Goal: Navigation & Orientation: Find specific page/section

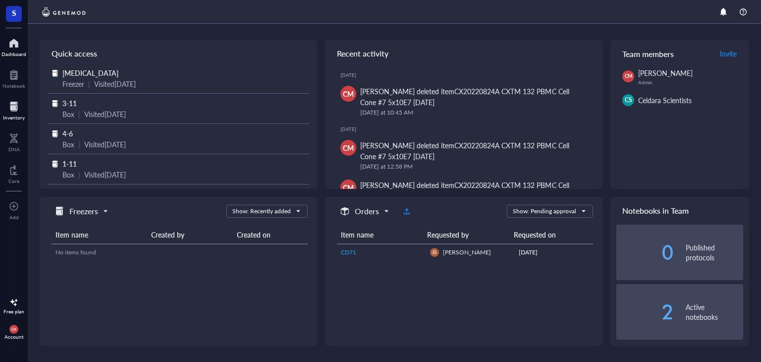
click at [9, 102] on div at bounding box center [14, 107] width 22 height 16
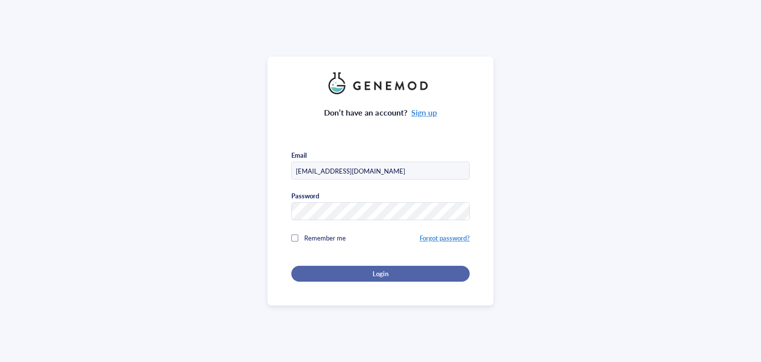
click at [365, 273] on div "Login" at bounding box center [380, 273] width 147 height 9
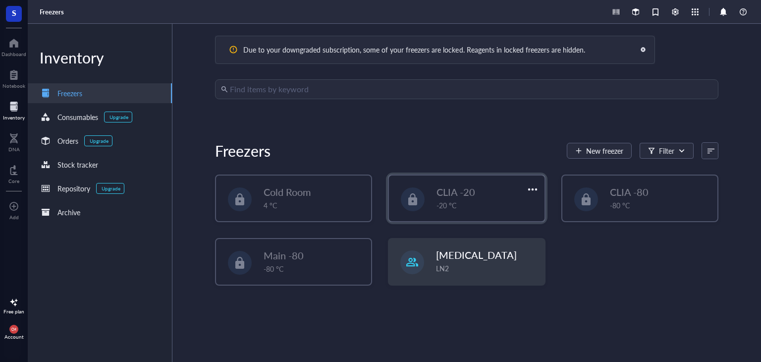
click at [444, 210] on div "-20 °C" at bounding box center [487, 205] width 102 height 11
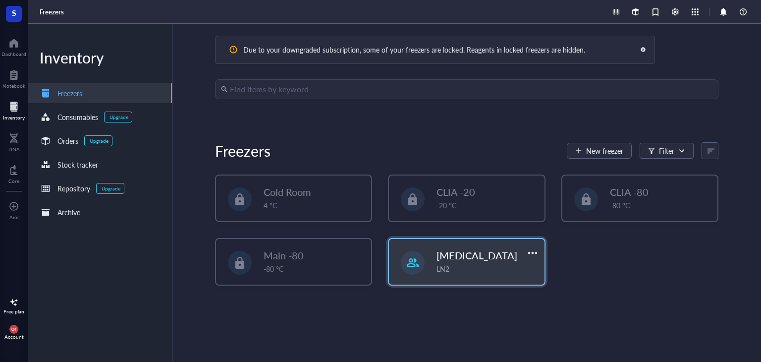
click at [493, 264] on div "LN2" at bounding box center [487, 268] width 102 height 11
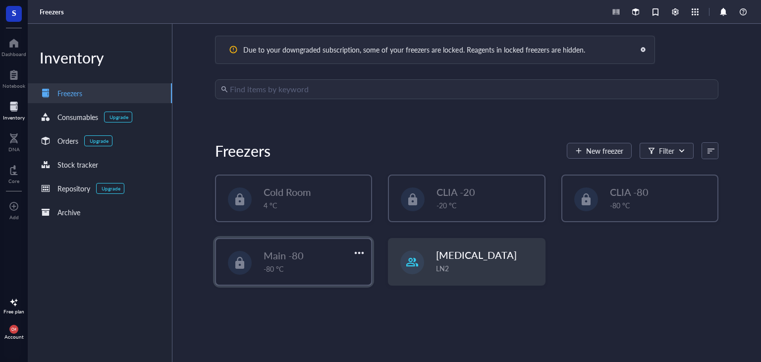
click at [303, 266] on div "-80 °C" at bounding box center [315, 268] width 102 height 11
click at [304, 221] on div "Cold Room 4 °C" at bounding box center [293, 198] width 157 height 48
click at [294, 201] on div "4 °C" at bounding box center [315, 205] width 102 height 11
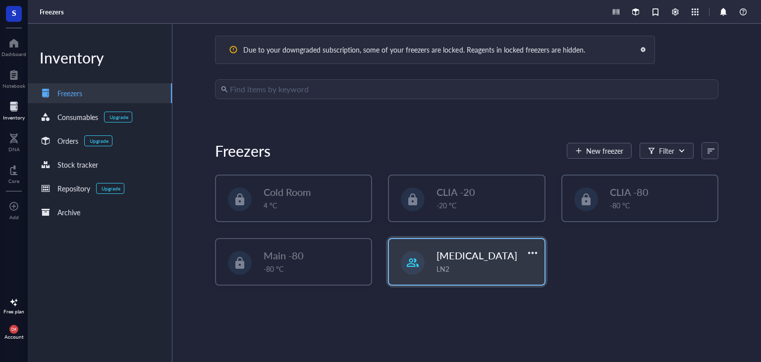
click at [464, 263] on div "LN2" at bounding box center [487, 268] width 102 height 11
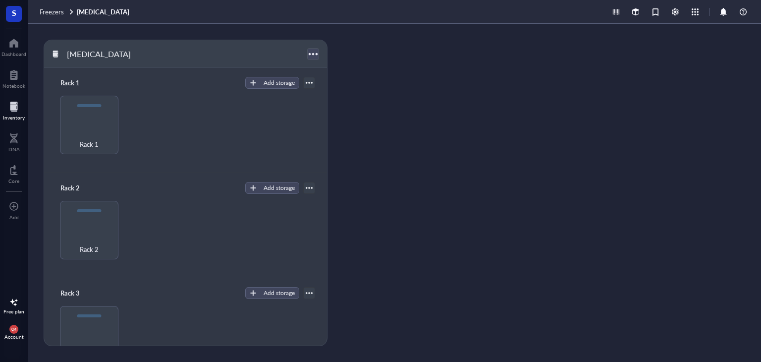
click at [310, 52] on div at bounding box center [313, 54] width 14 height 14
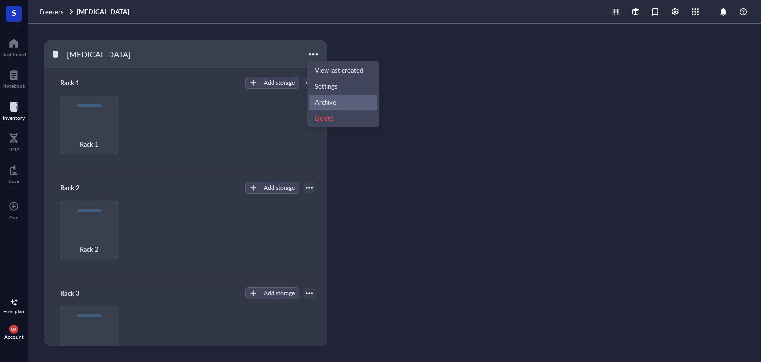
click at [327, 102] on div "Archive" at bounding box center [326, 102] width 22 height 9
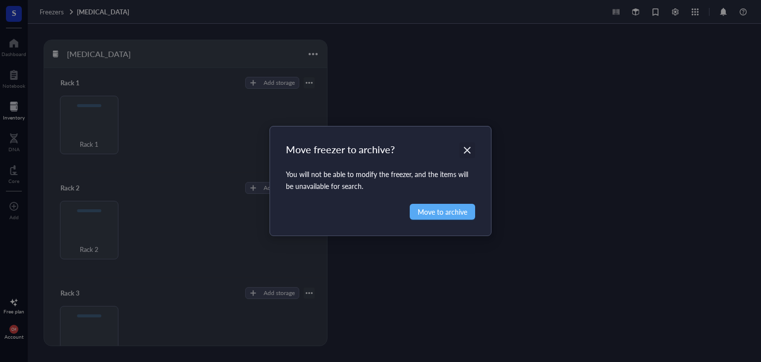
click at [468, 148] on icon "Close" at bounding box center [467, 150] width 9 height 9
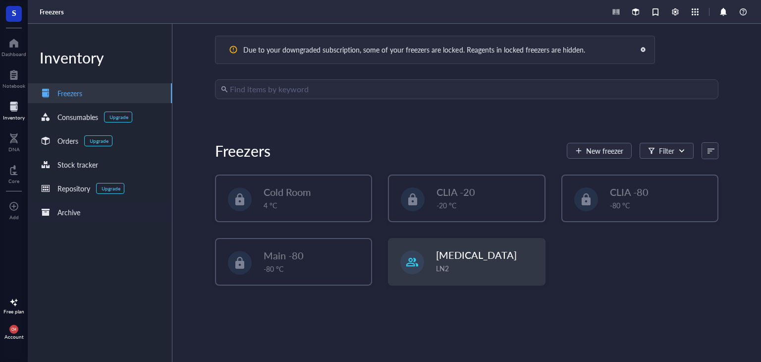
click at [60, 208] on div "Archive" at bounding box center [68, 212] width 23 height 11
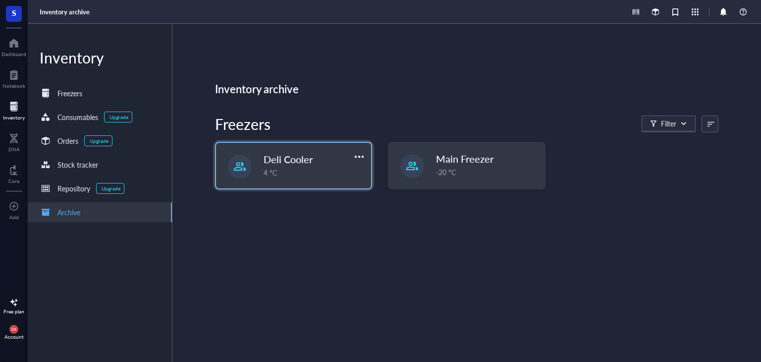
click at [268, 169] on div "4 °C" at bounding box center [315, 172] width 102 height 11
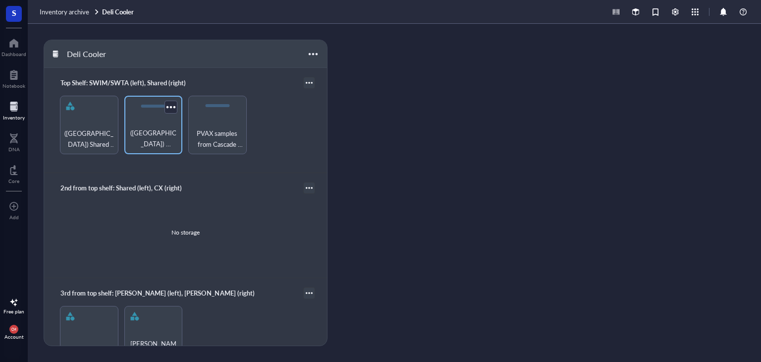
click at [146, 137] on span "([GEOGRAPHIC_DATA]) Antibodies" at bounding box center [153, 138] width 49 height 22
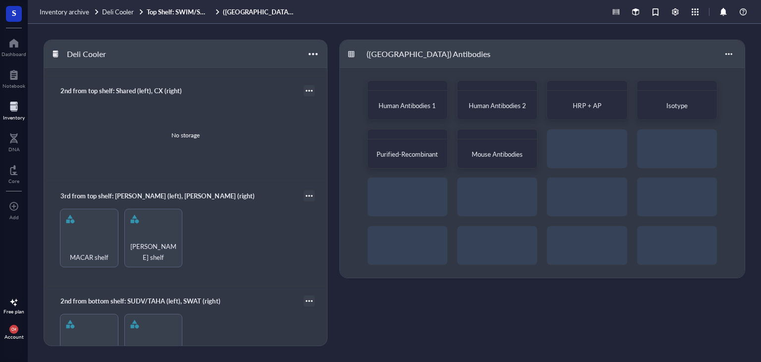
scroll to position [99, 0]
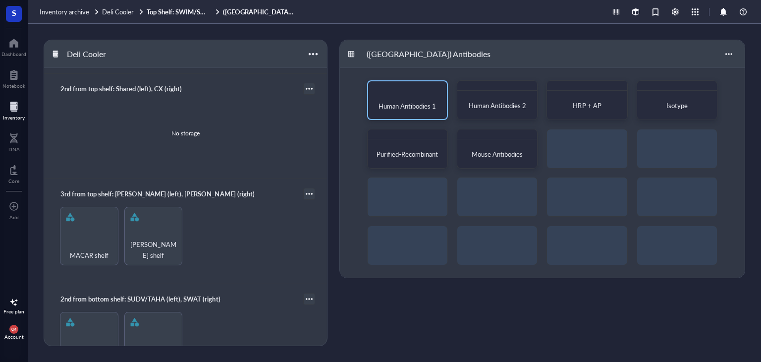
click at [405, 106] on span "Human Antibodies 1" at bounding box center [406, 105] width 57 height 9
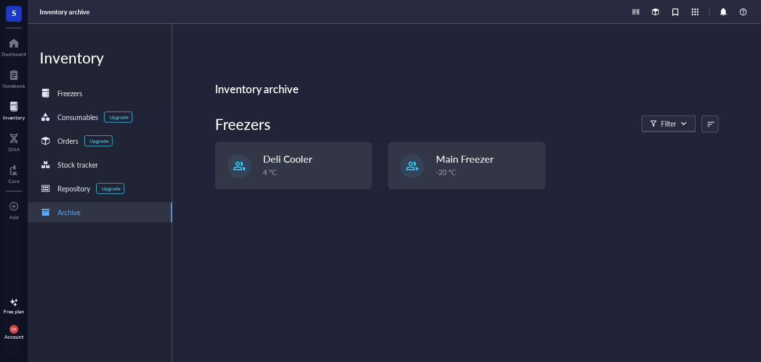
click at [79, 96] on div "Freezers" at bounding box center [69, 93] width 25 height 11
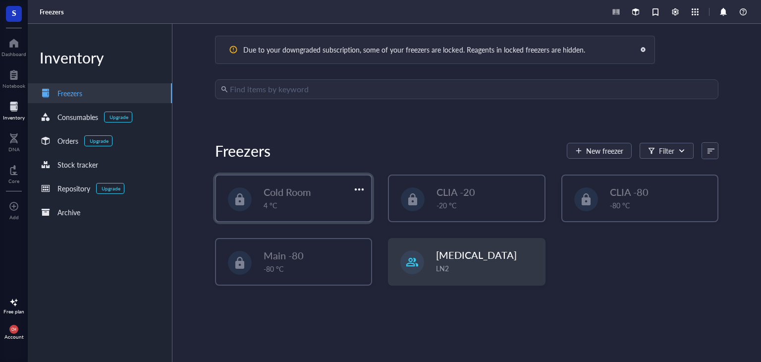
click at [353, 200] on div "4 °C" at bounding box center [315, 205] width 102 height 11
click at [349, 187] on div "Cold Room" at bounding box center [308, 192] width 88 height 14
click at [357, 187] on div at bounding box center [359, 189] width 14 height 14
click at [374, 206] on div "Archive" at bounding box center [371, 206] width 22 height 9
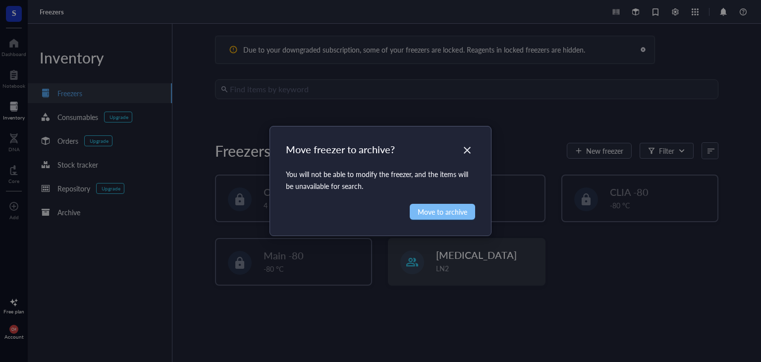
click at [430, 209] on span "Move to archive" at bounding box center [443, 211] width 50 height 11
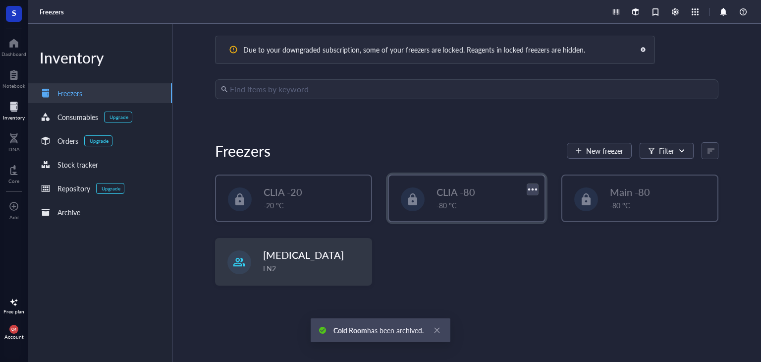
click at [529, 188] on div at bounding box center [532, 189] width 14 height 14
click at [538, 205] on div "Archive" at bounding box center [543, 206] width 22 height 9
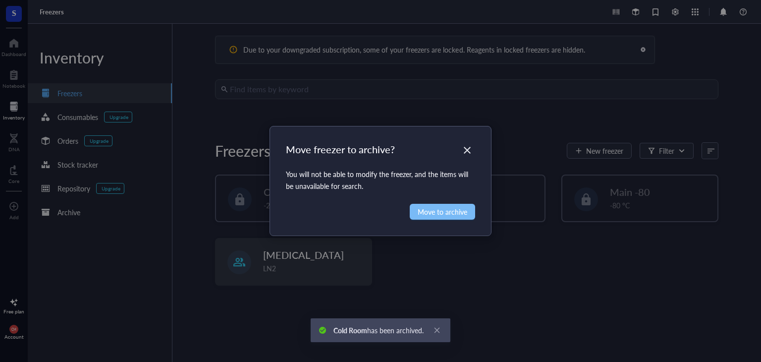
click at [450, 212] on span "Move to archive" at bounding box center [443, 211] width 50 height 11
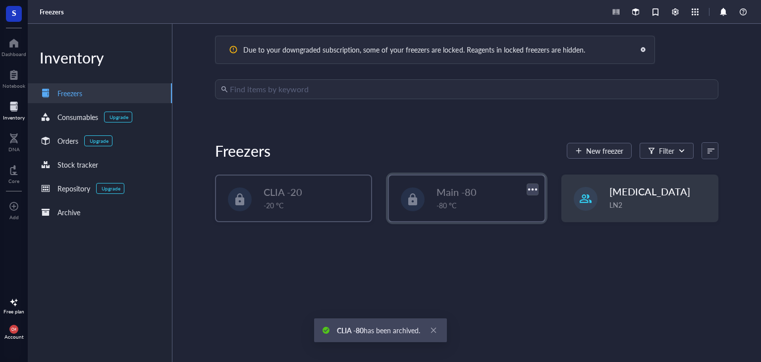
click at [529, 187] on div at bounding box center [532, 189] width 14 height 14
click at [540, 209] on div "Archive" at bounding box center [543, 206] width 22 height 9
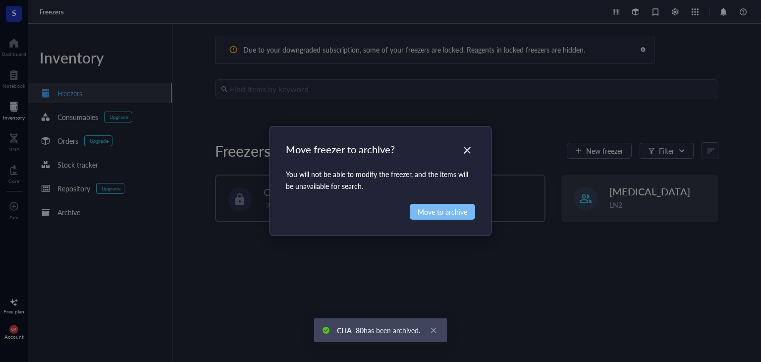
click at [458, 211] on span "Move to archive" at bounding box center [443, 211] width 50 height 11
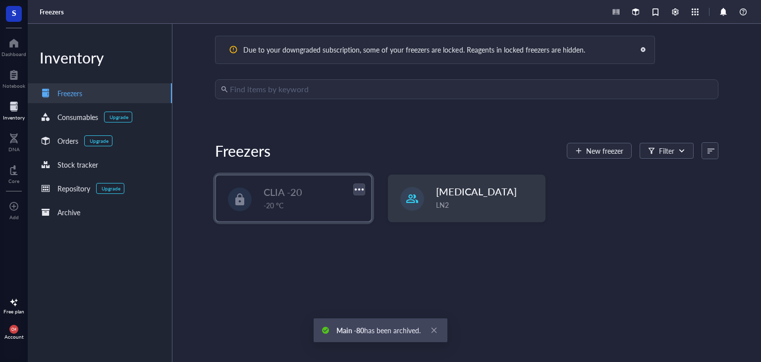
drag, startPoint x: 361, startPoint y: 181, endPoint x: 363, endPoint y: 187, distance: 6.3
click at [361, 182] on div "CLIA -20 -20 °C" at bounding box center [293, 198] width 157 height 48
click at [363, 188] on div at bounding box center [359, 189] width 14 height 14
click at [369, 206] on div "Archive" at bounding box center [371, 206] width 22 height 9
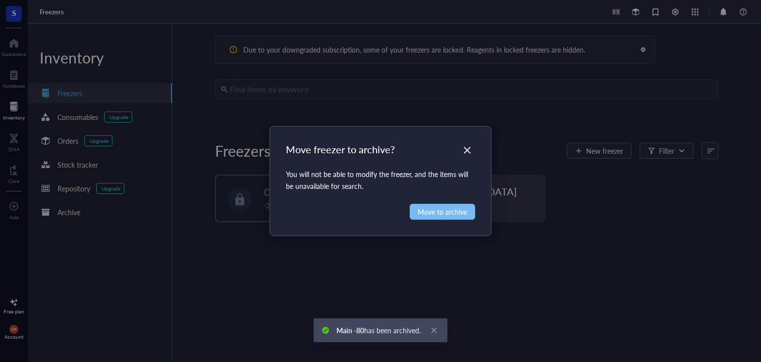
click at [425, 213] on span "Move to archive" at bounding box center [443, 211] width 50 height 11
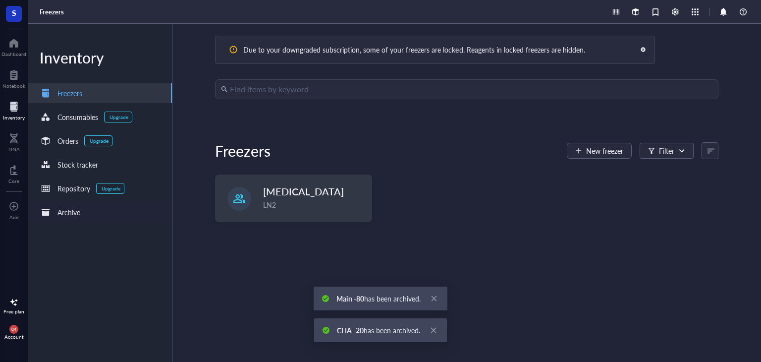
click at [62, 212] on div "Archive" at bounding box center [68, 212] width 23 height 11
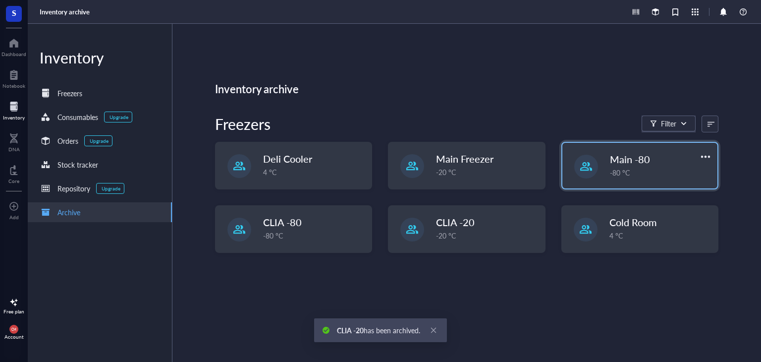
click at [601, 167] on div "Main -80 -80 °C" at bounding box center [639, 166] width 155 height 46
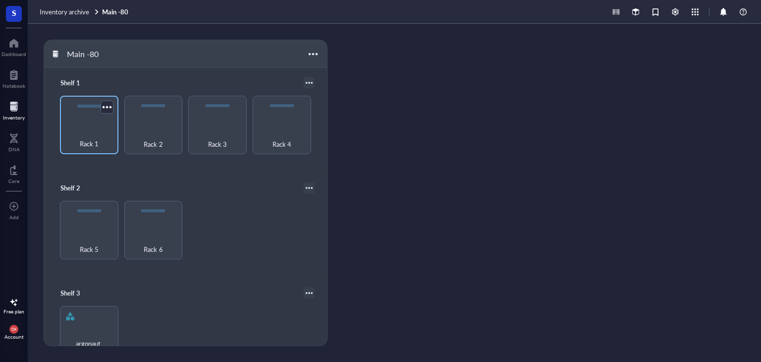
click at [103, 128] on div "Rack 1" at bounding box center [89, 138] width 49 height 22
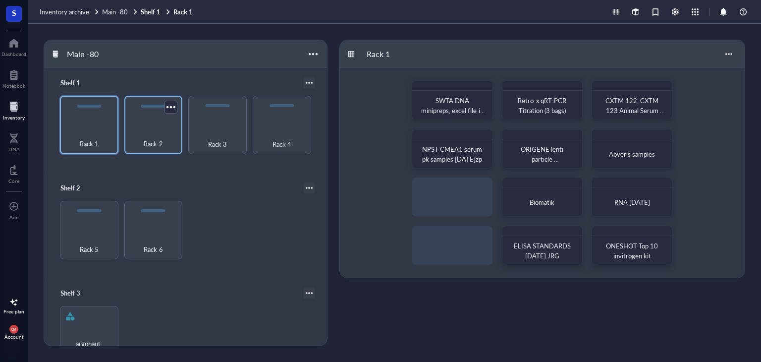
click at [165, 128] on div "Rack 2" at bounding box center [153, 138] width 49 height 22
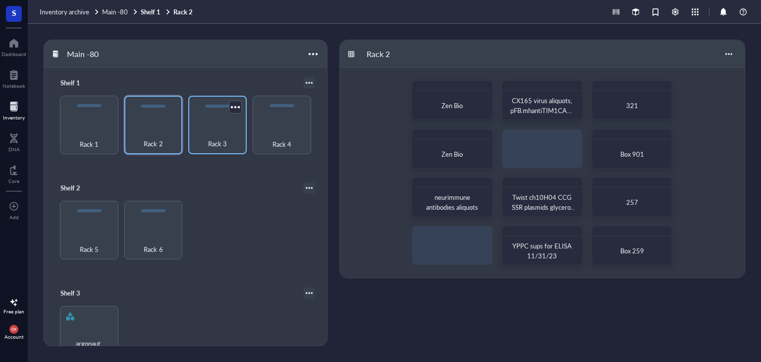
click at [226, 124] on div "Rack 3" at bounding box center [217, 125] width 58 height 58
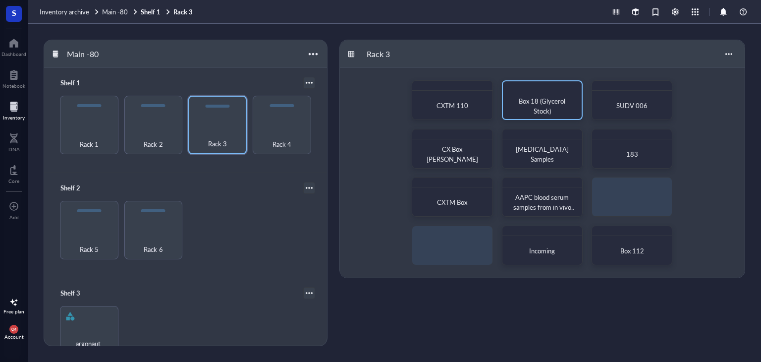
click at [550, 104] on span "Box 18 (Glycerol Stock)" at bounding box center [543, 105] width 48 height 19
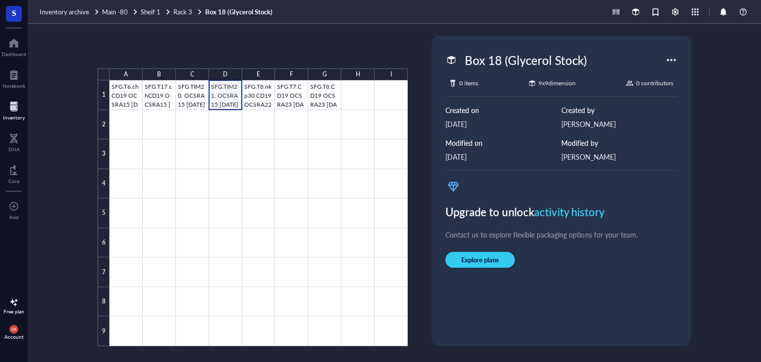
click at [226, 99] on div at bounding box center [258, 213] width 298 height 266
click at [221, 95] on div at bounding box center [258, 213] width 298 height 266
click at [250, 96] on div at bounding box center [258, 213] width 298 height 266
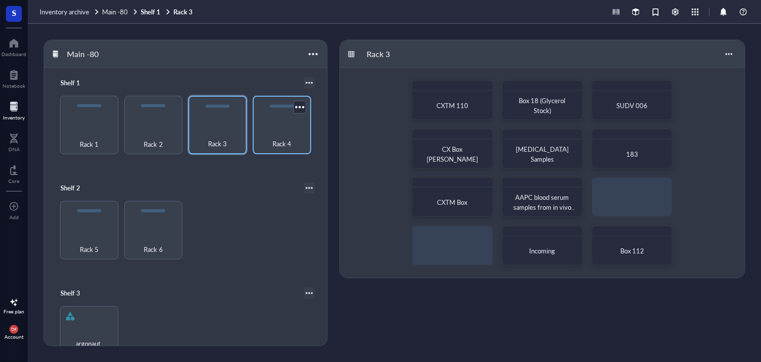
click at [273, 133] on div "Rack 4" at bounding box center [282, 138] width 49 height 22
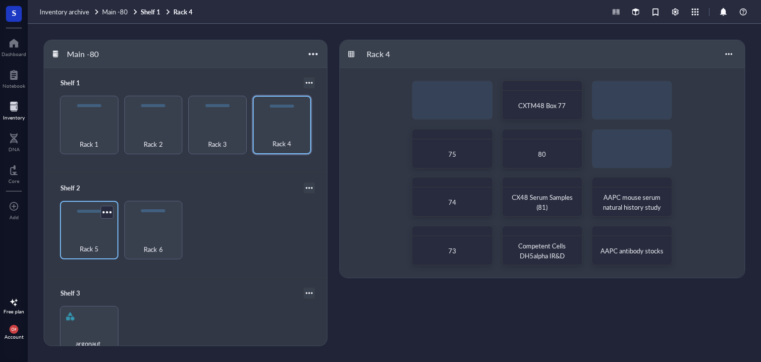
click at [93, 230] on div "Rack 5" at bounding box center [89, 230] width 58 height 58
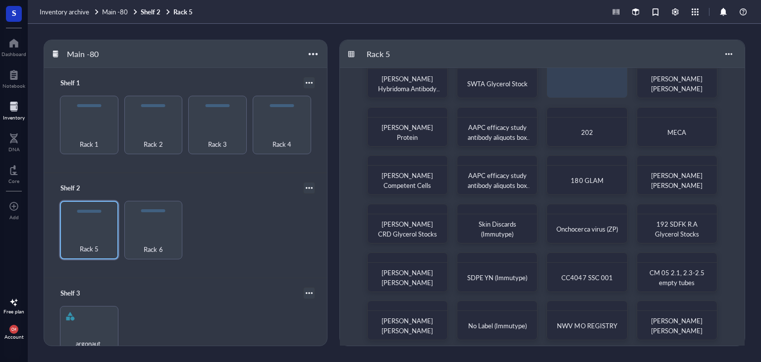
scroll to position [29, 0]
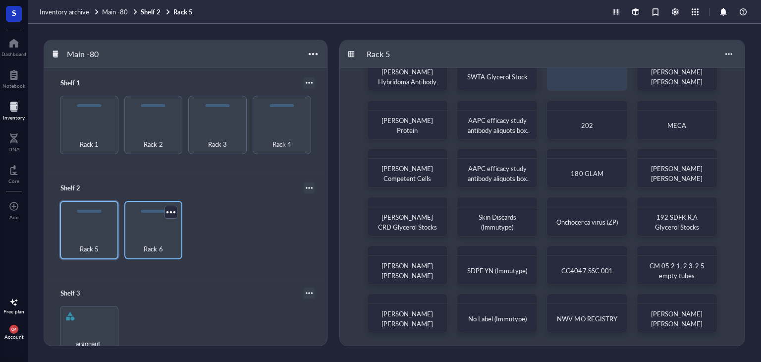
click at [145, 229] on div "Rack 6" at bounding box center [153, 230] width 58 height 58
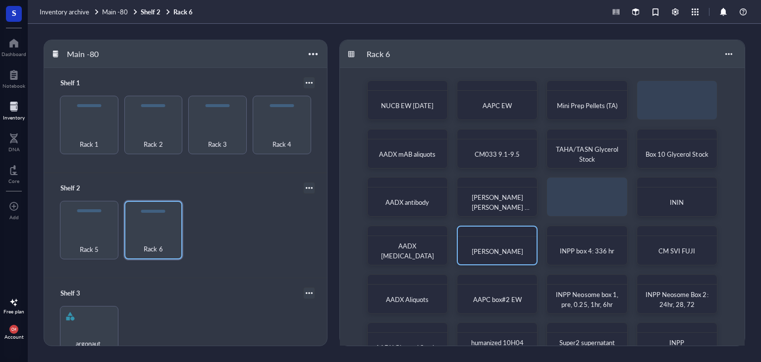
click at [480, 248] on div "[PERSON_NAME]" at bounding box center [497, 251] width 63 height 10
click at [615, 155] on div "TAHA/TASN Glycerol Stock" at bounding box center [586, 155] width 63 height 20
click at [567, 146] on span "TAHA/TASN Glycerol Stock" at bounding box center [587, 154] width 63 height 19
click at [495, 262] on div "[PERSON_NAME]" at bounding box center [497, 245] width 81 height 40
click at [573, 99] on div "Mini Prep Pellets (TA)" at bounding box center [586, 106] width 71 height 22
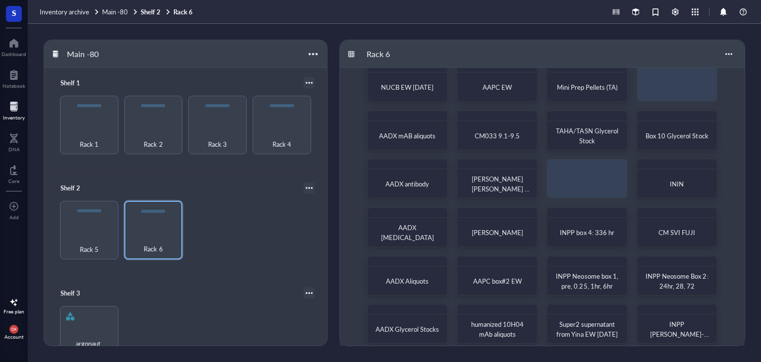
scroll to position [29, 0]
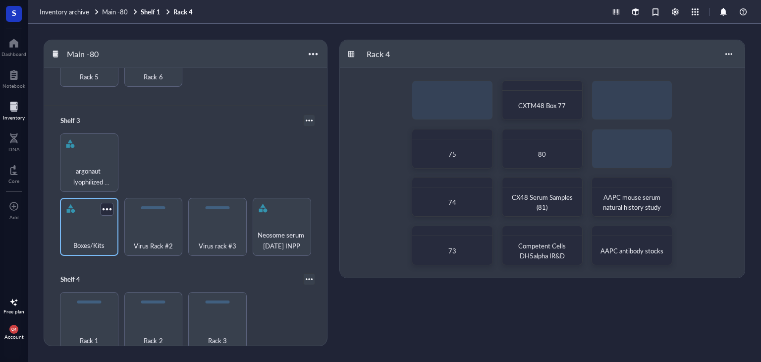
scroll to position [186, 0]
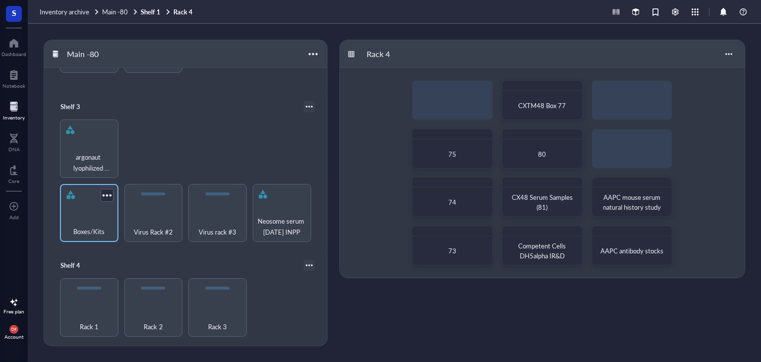
click at [72, 215] on div "Boxes/Kits" at bounding box center [89, 226] width 49 height 22
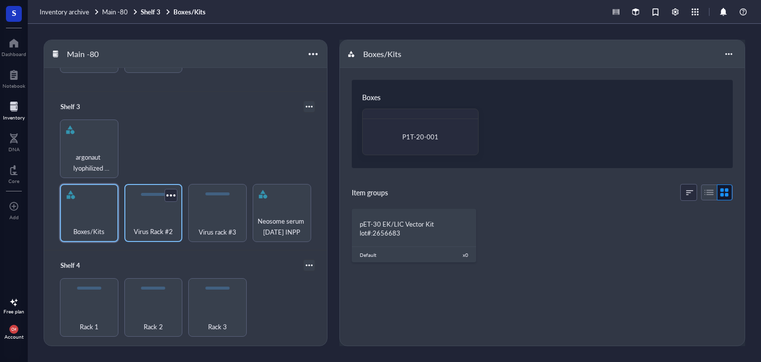
click at [136, 215] on div "Virus Rack #2" at bounding box center [153, 226] width 49 height 22
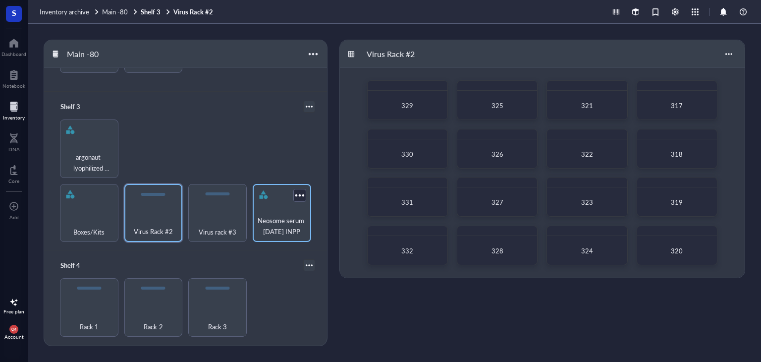
click at [288, 227] on span "Neosome serum [DATE] INPP" at bounding box center [282, 226] width 49 height 22
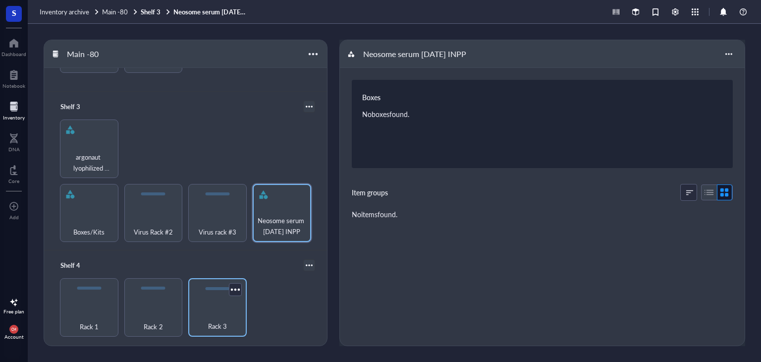
click at [220, 304] on div "Rack 3" at bounding box center [217, 307] width 58 height 58
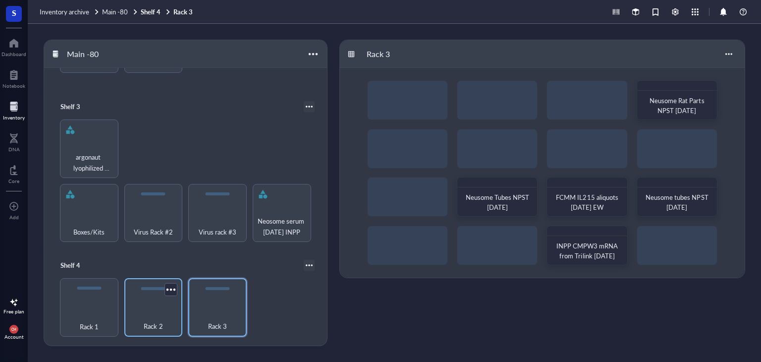
click at [136, 292] on div "Rack 2" at bounding box center [153, 307] width 58 height 58
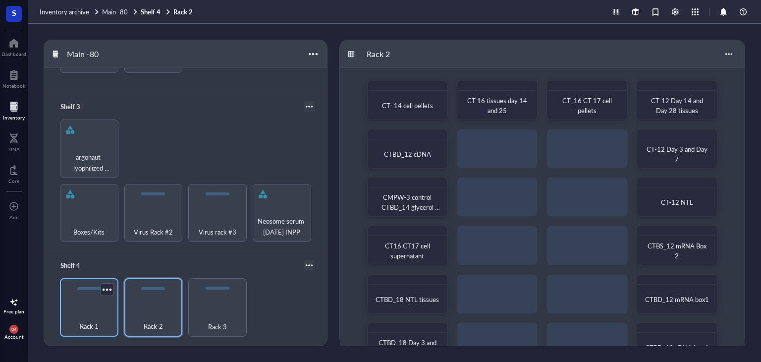
click at [76, 313] on div "Rack 1" at bounding box center [89, 321] width 49 height 22
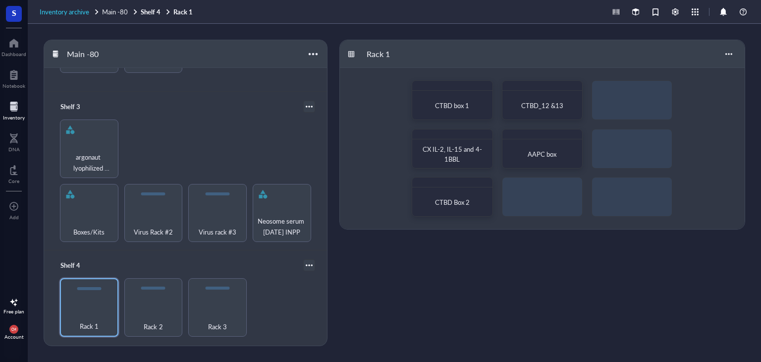
click at [79, 7] on span "Inventory archive" at bounding box center [65, 11] width 50 height 9
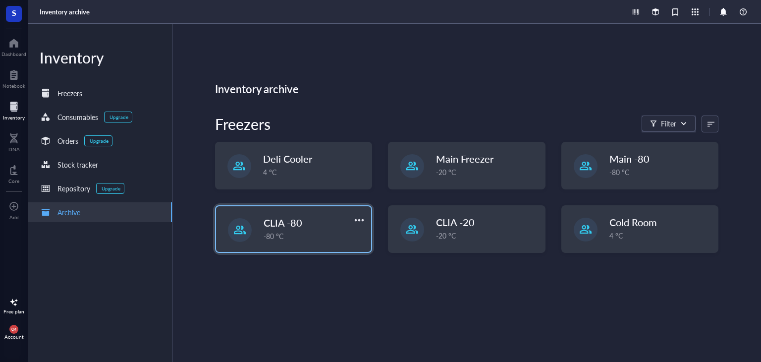
click at [322, 238] on div "-80 °C" at bounding box center [315, 235] width 102 height 11
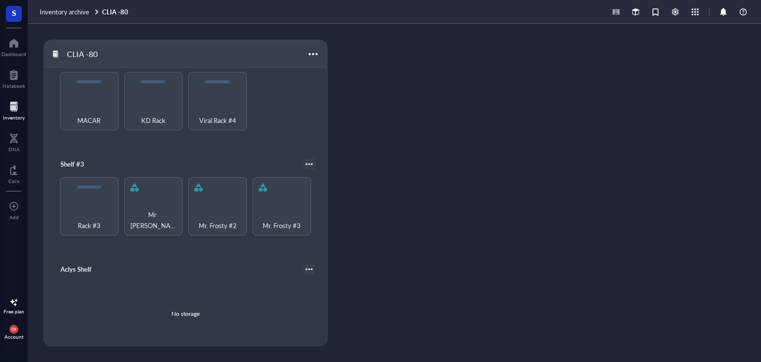
scroll to position [135, 0]
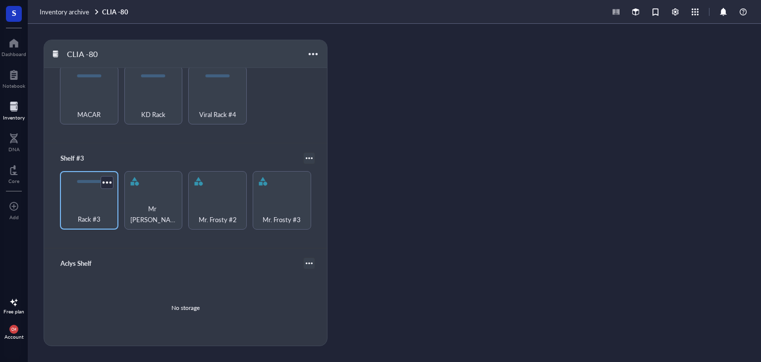
click at [84, 203] on div "Rack #3" at bounding box center [89, 214] width 49 height 22
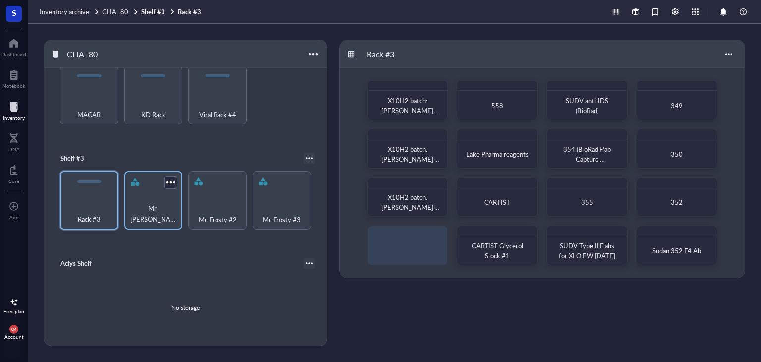
click at [153, 203] on div "Mr [PERSON_NAME] #1" at bounding box center [153, 214] width 49 height 22
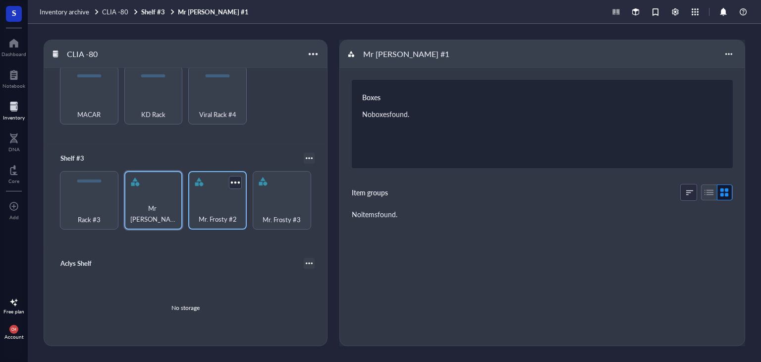
click at [215, 206] on div "Mr. Frosty #2" at bounding box center [217, 214] width 49 height 22
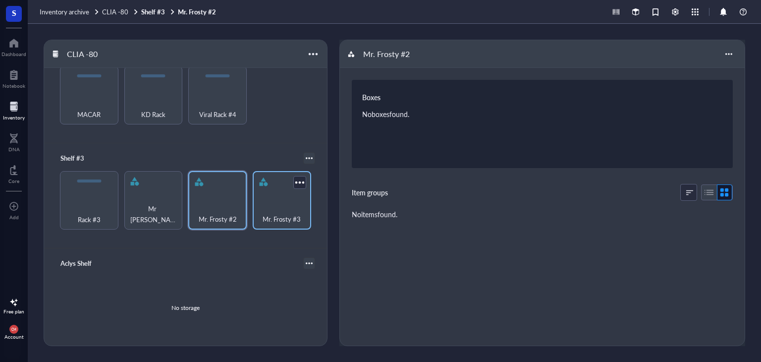
click at [258, 210] on div "Mr. Frosty #3" at bounding box center [282, 214] width 49 height 22
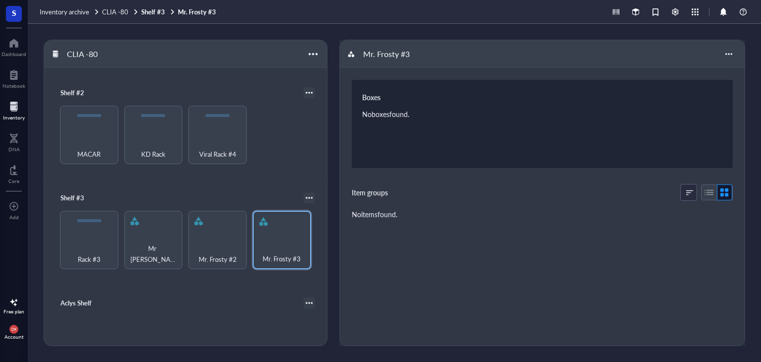
scroll to position [36, 0]
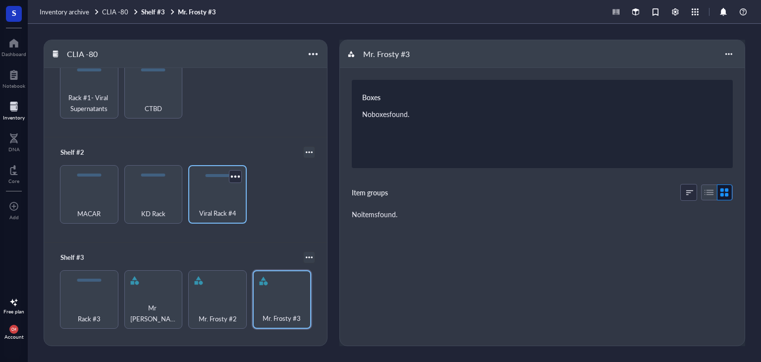
click at [195, 193] on div "Viral Rack #4" at bounding box center [217, 194] width 58 height 58
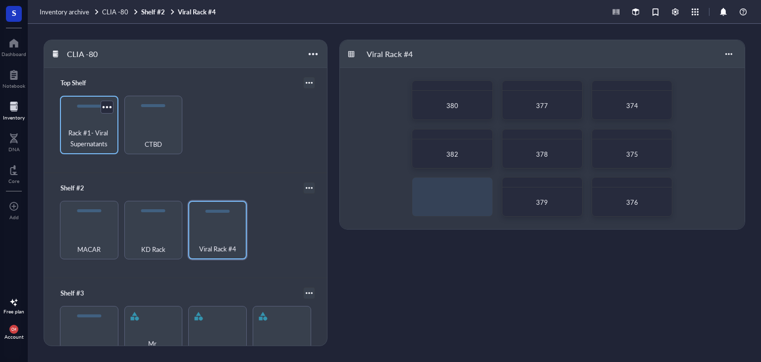
click at [66, 144] on span "Rack #1- Viral Supernatants" at bounding box center [89, 138] width 49 height 22
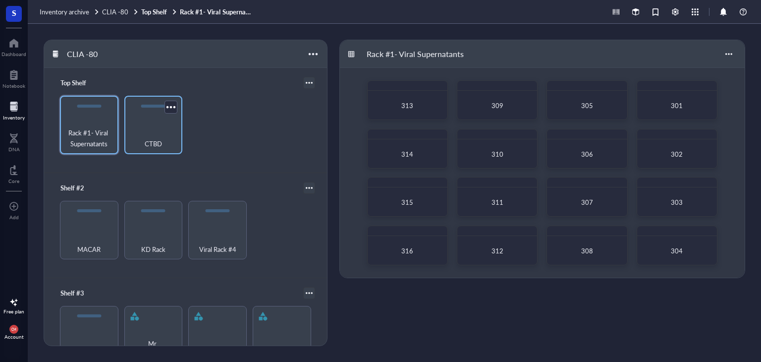
click at [136, 133] on div "CTBD" at bounding box center [153, 138] width 49 height 22
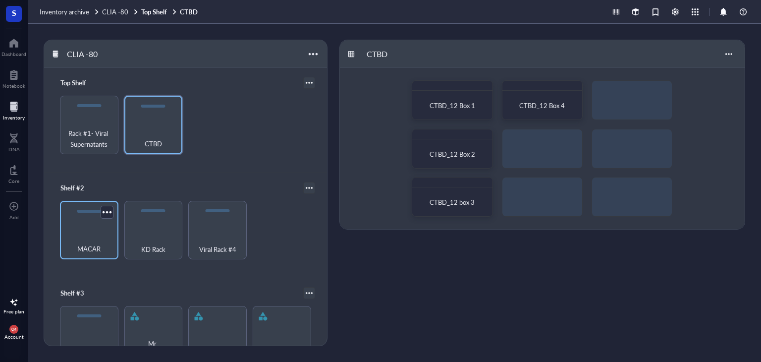
click at [106, 238] on div "MACAR" at bounding box center [89, 243] width 49 height 22
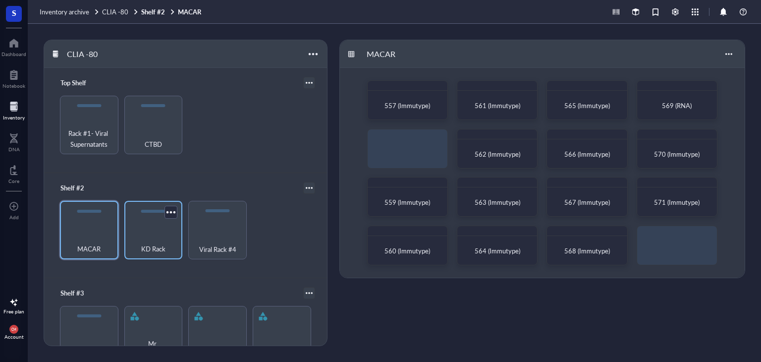
click at [151, 240] on div "KD Rack" at bounding box center [153, 243] width 49 height 22
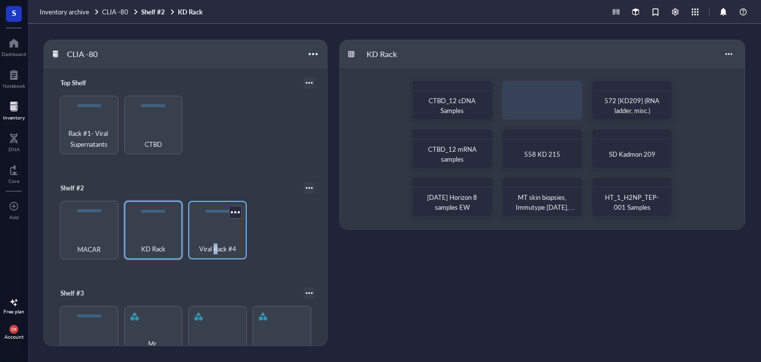
click at [213, 243] on span "Viral Rack #4" at bounding box center [217, 248] width 37 height 11
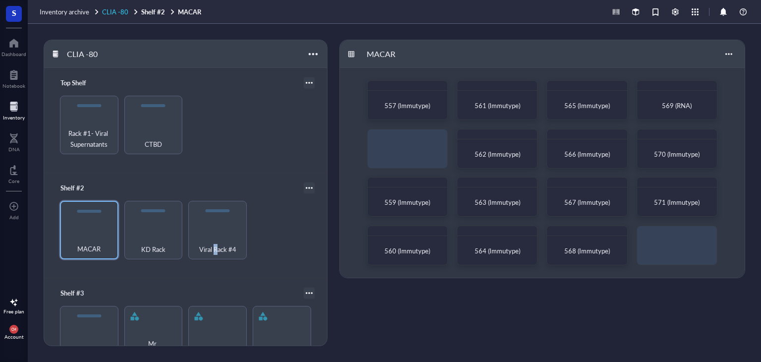
click at [106, 11] on span "CLIA -80" at bounding box center [115, 11] width 26 height 9
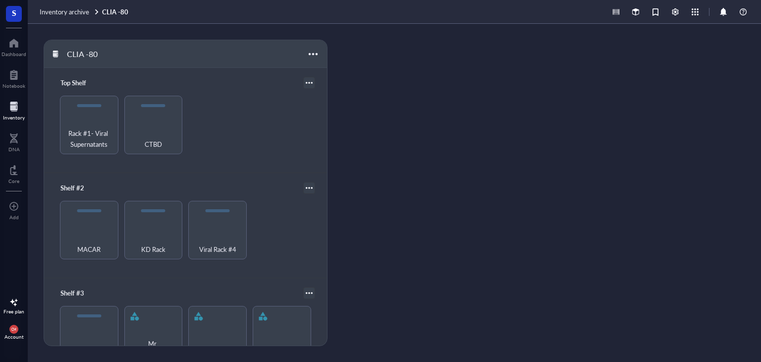
click at [59, 6] on div "Inventory archive CLIA -80" at bounding box center [394, 12] width 733 height 24
click at [58, 12] on span "Inventory archive" at bounding box center [65, 11] width 50 height 9
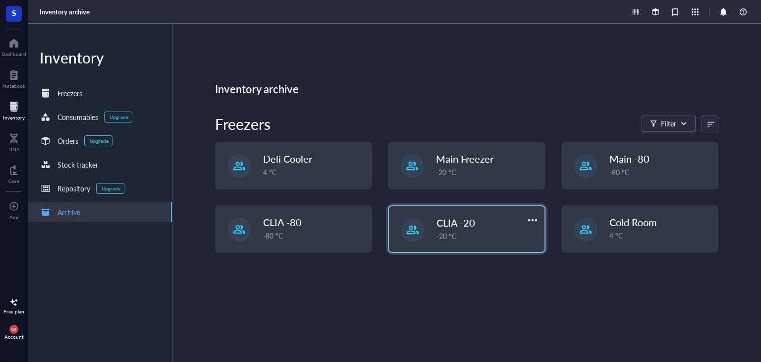
click at [488, 231] on div "-20 °C" at bounding box center [487, 235] width 102 height 11
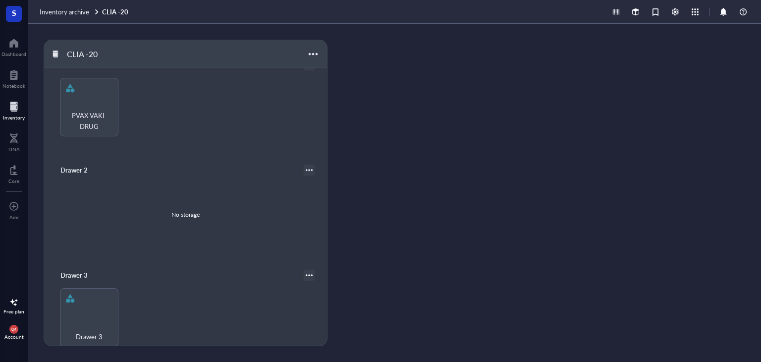
scroll to position [240, 0]
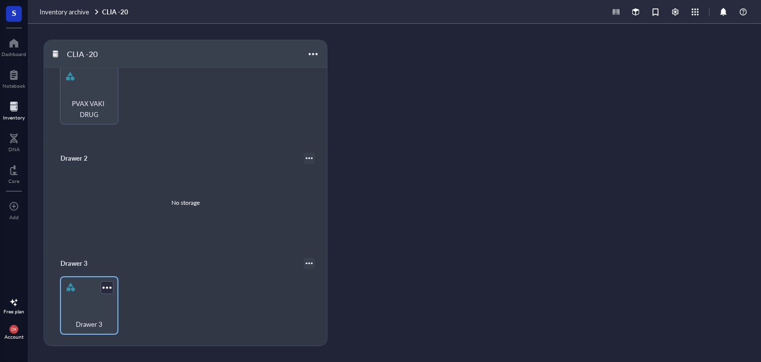
click at [90, 310] on div "Drawer 3" at bounding box center [89, 319] width 49 height 22
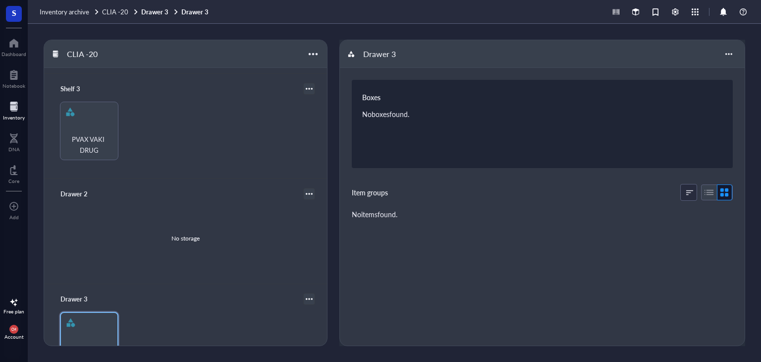
scroll to position [42, 0]
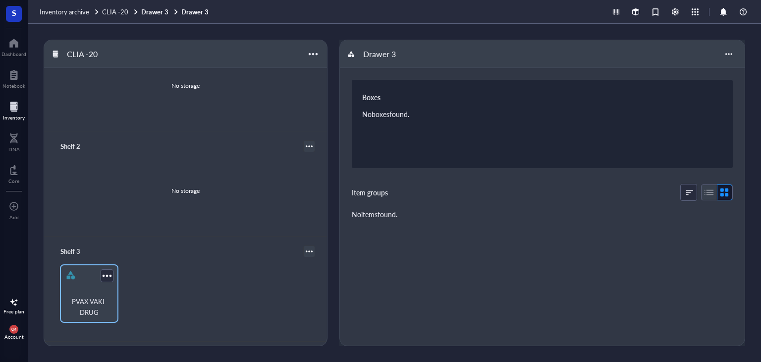
click at [80, 300] on span "PVAX VAKI DRUG" at bounding box center [89, 307] width 49 height 22
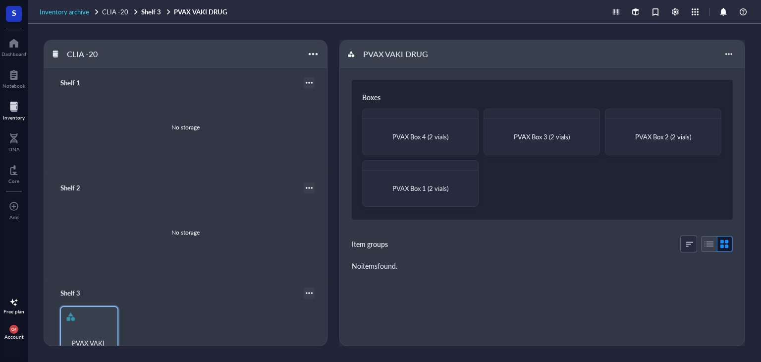
click at [65, 7] on span "Inventory archive" at bounding box center [65, 11] width 50 height 9
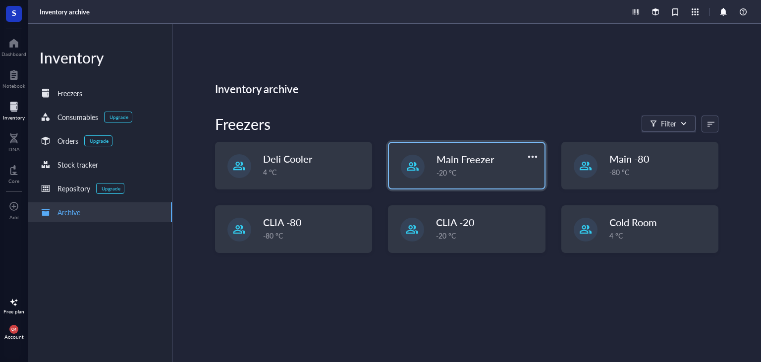
click at [446, 165] on span "Main Freezer" at bounding box center [464, 159] width 57 height 14
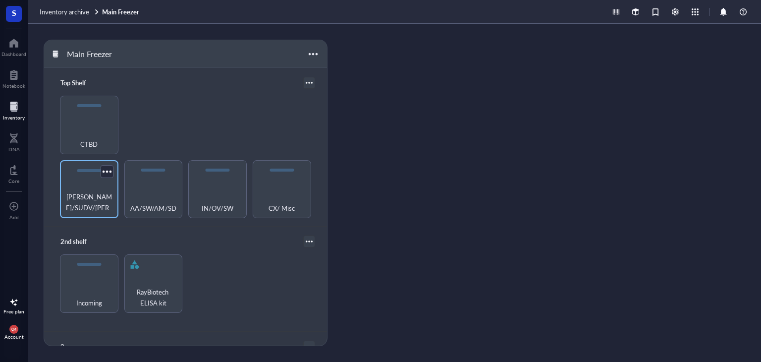
click at [92, 199] on span "[PERSON_NAME]/SUDV/[PERSON_NAME]" at bounding box center [89, 202] width 49 height 22
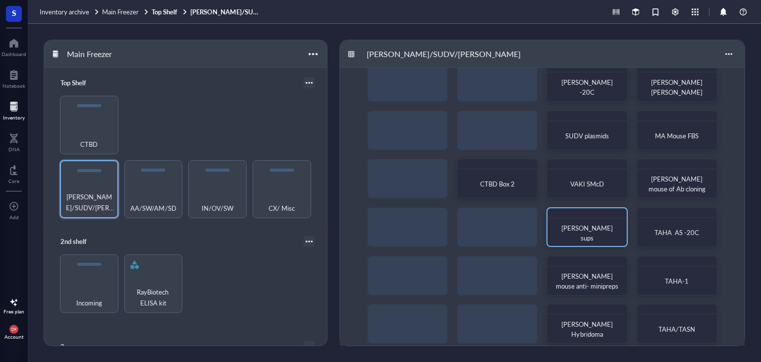
scroll to position [29, 0]
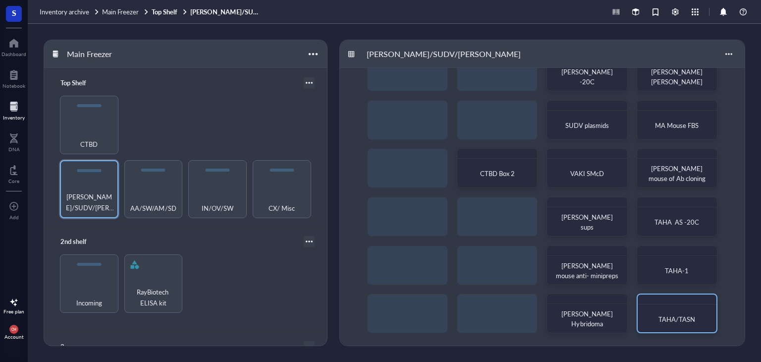
click at [680, 313] on div "TAHA/TASN" at bounding box center [677, 319] width 71 height 22
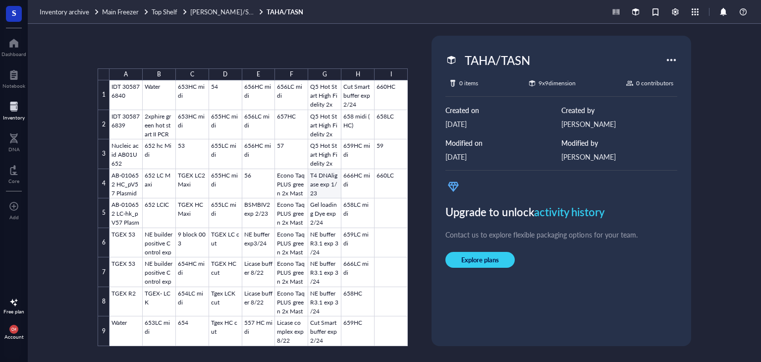
click at [327, 183] on div at bounding box center [258, 213] width 298 height 266
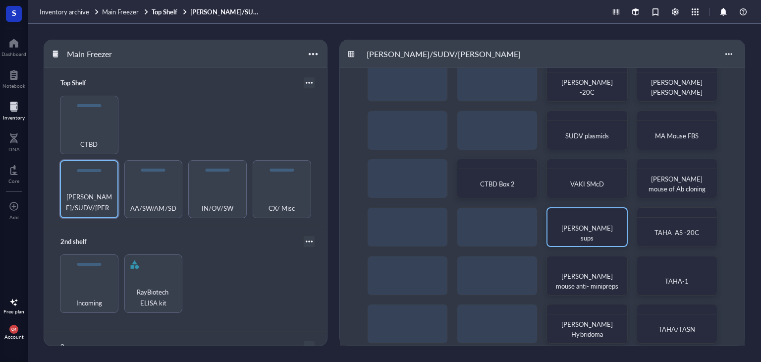
scroll to position [29, 0]
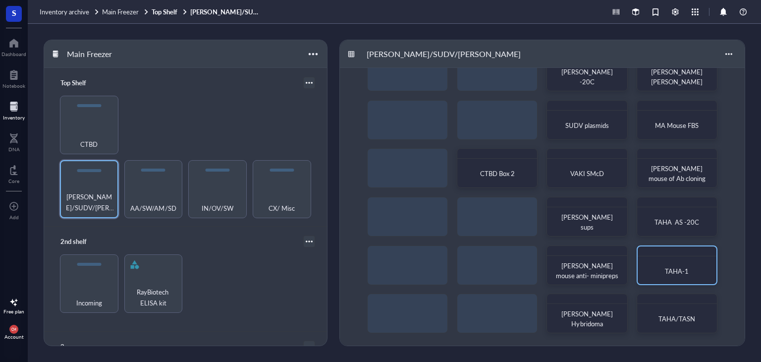
click at [669, 266] on div "TAHA-1" at bounding box center [676, 271] width 63 height 10
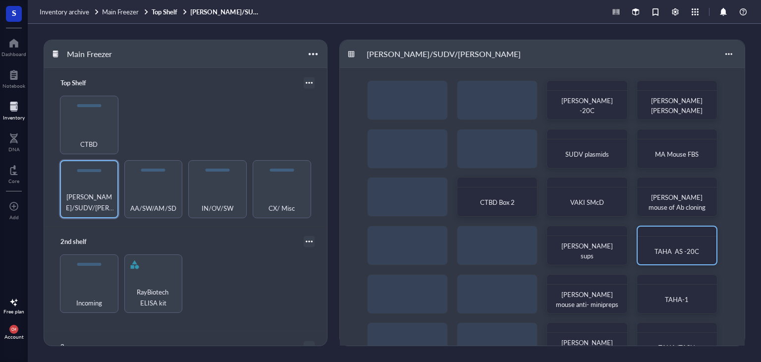
click at [670, 253] on span "TAHA AS -20C" at bounding box center [676, 250] width 45 height 9
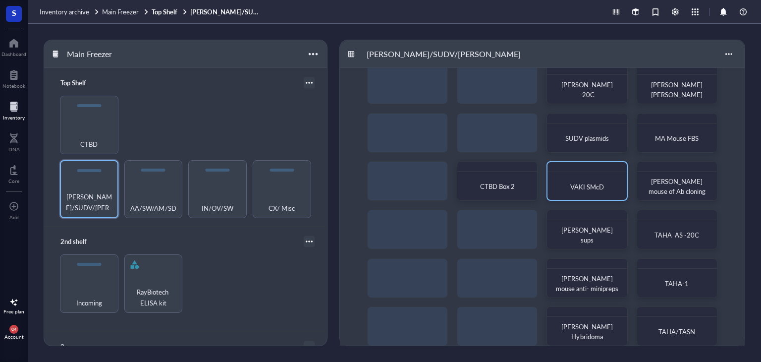
scroll to position [29, 0]
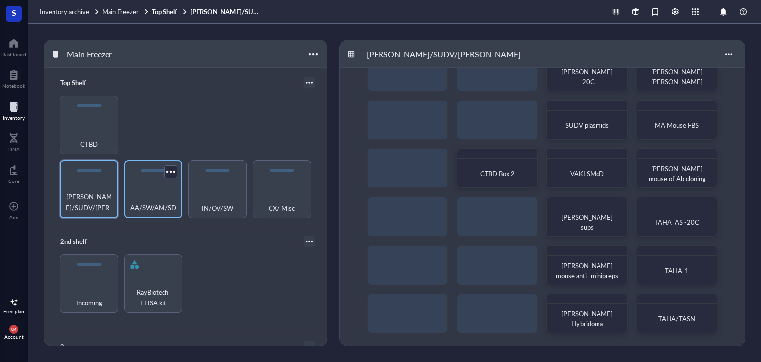
click at [136, 205] on span "AA/SW/AM/SD" at bounding box center [153, 207] width 46 height 11
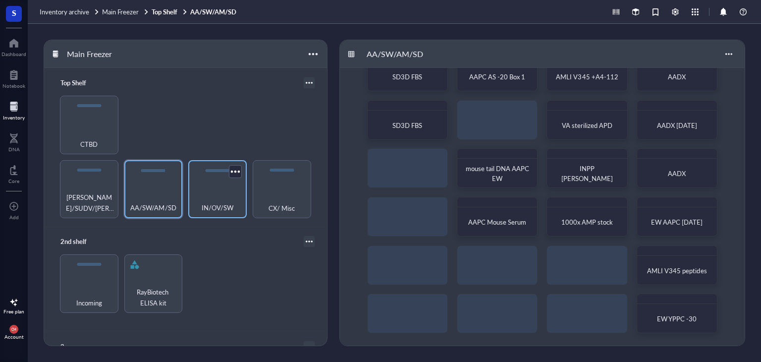
click at [233, 200] on div "IN/OV/SW" at bounding box center [217, 202] width 49 height 22
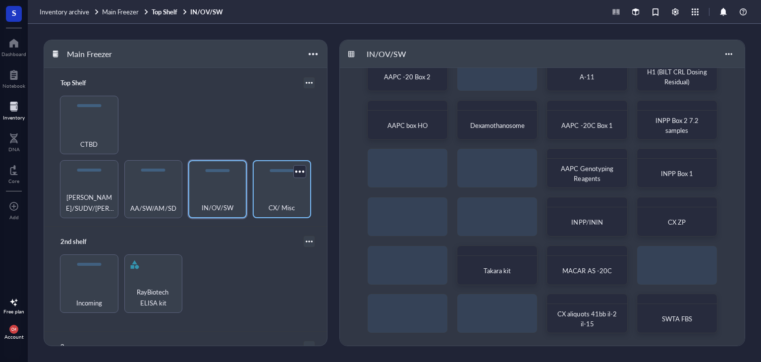
click at [270, 195] on div "CX/ Misc" at bounding box center [282, 202] width 49 height 22
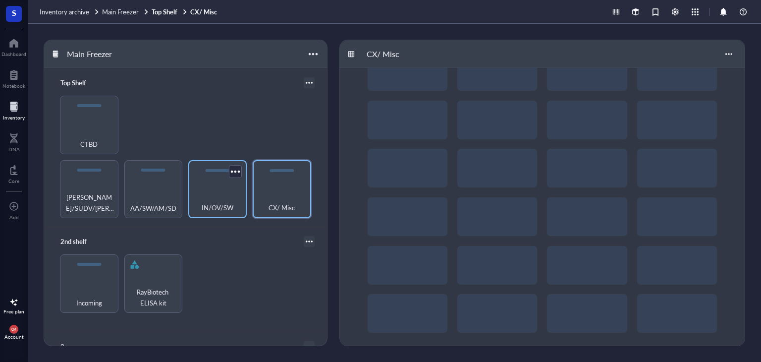
click at [235, 192] on div "IN/OV/SW" at bounding box center [217, 202] width 49 height 22
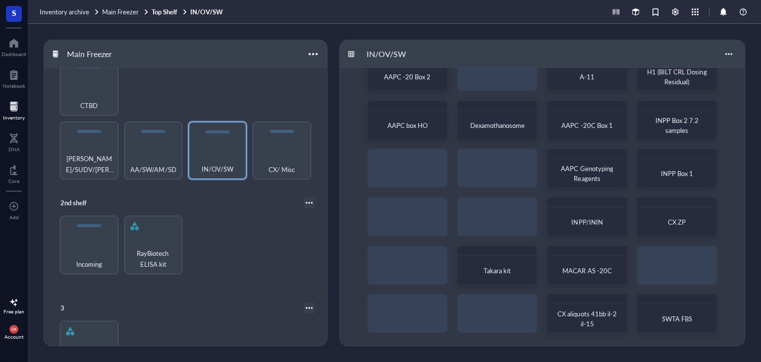
scroll to position [38, 0]
